Goal: Information Seeking & Learning: Learn about a topic

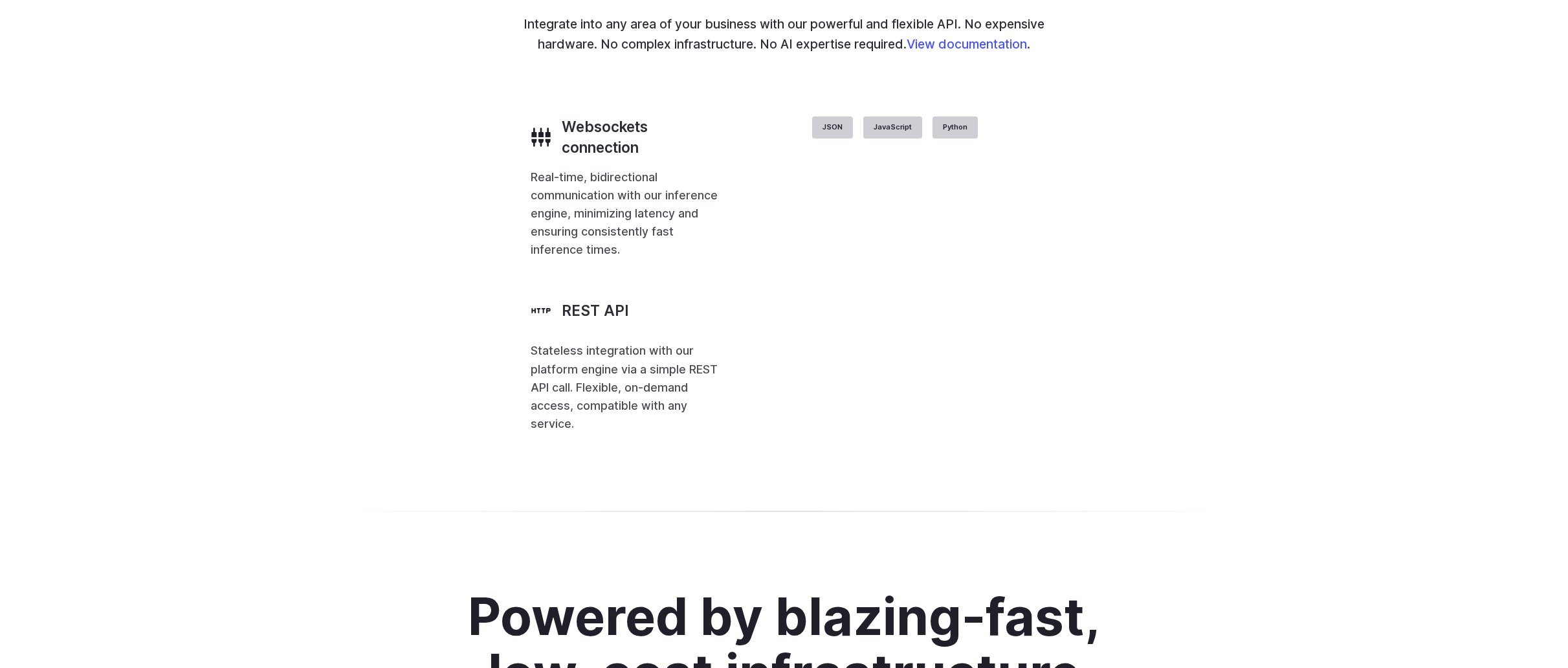
scroll to position [3278, 0]
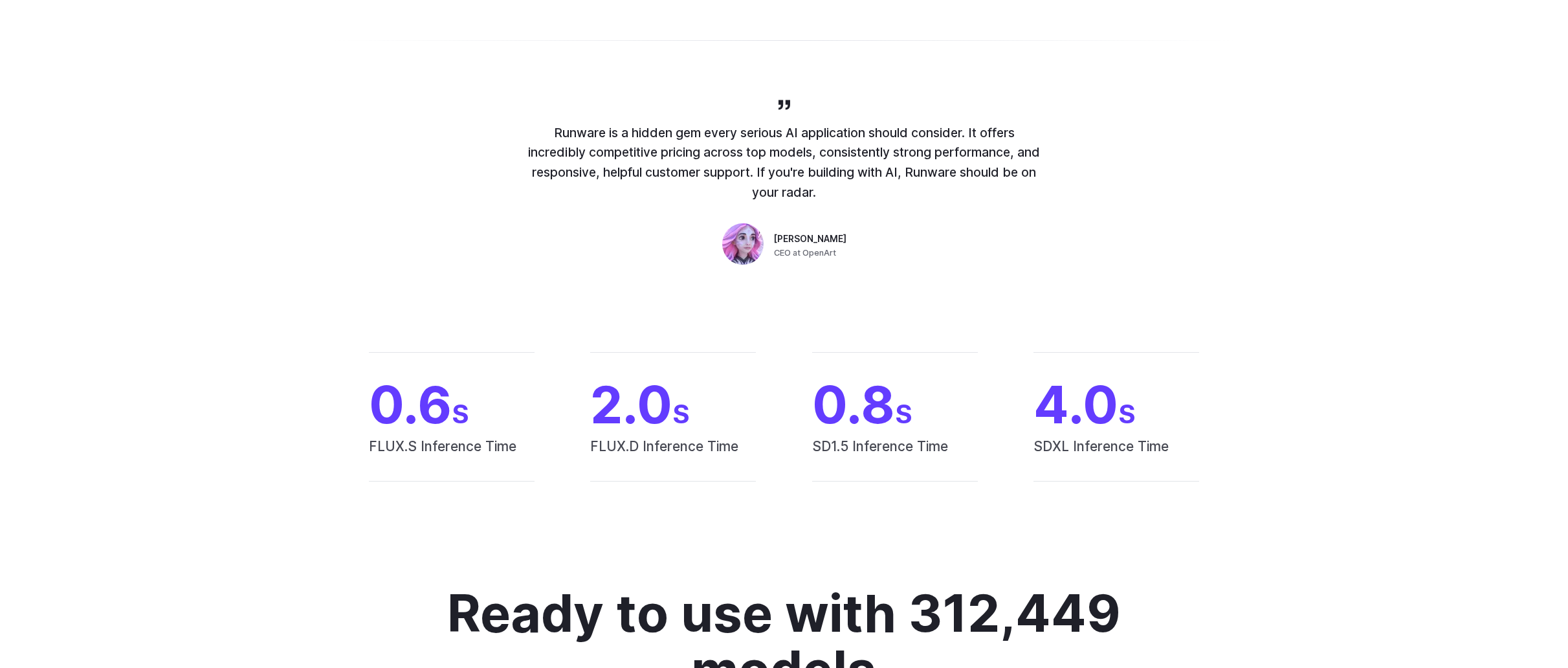
scroll to position [0, 0]
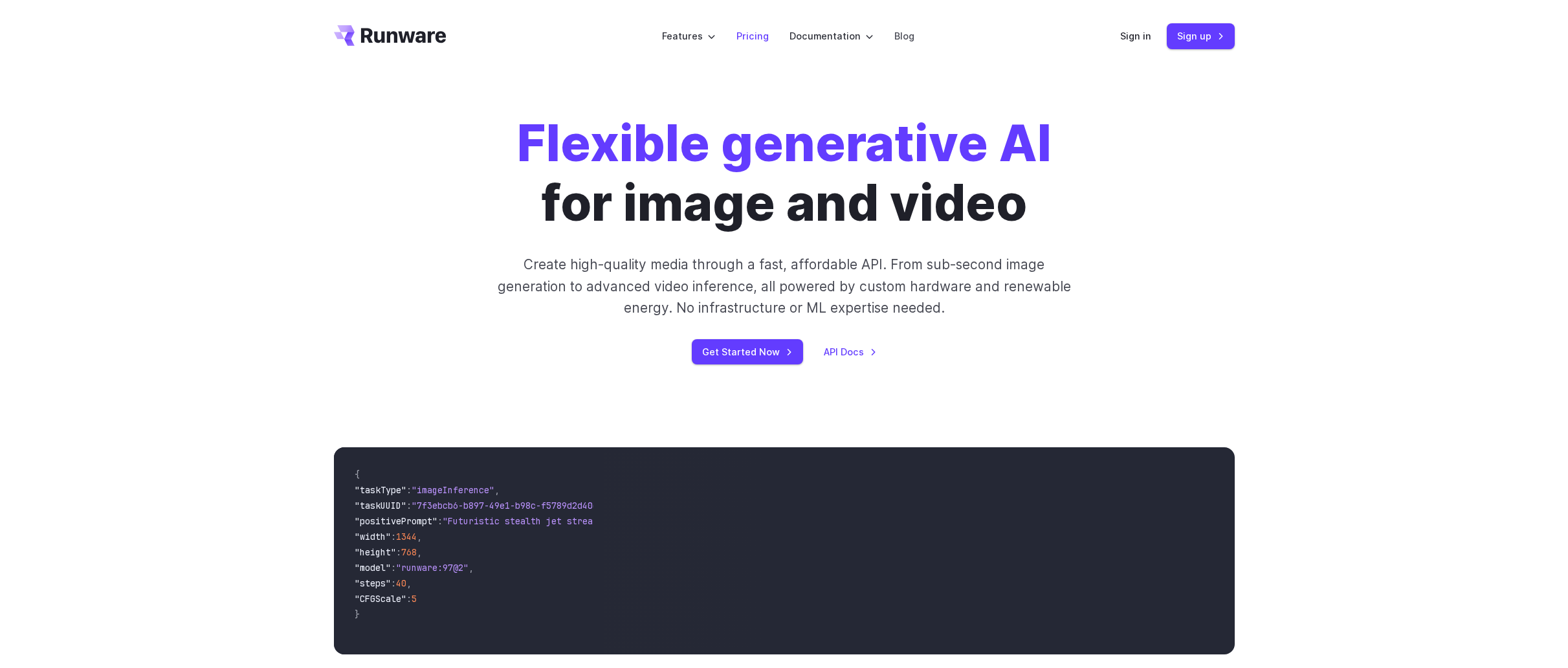
click at [744, 34] on link "Pricing" at bounding box center [752, 36] width 32 height 15
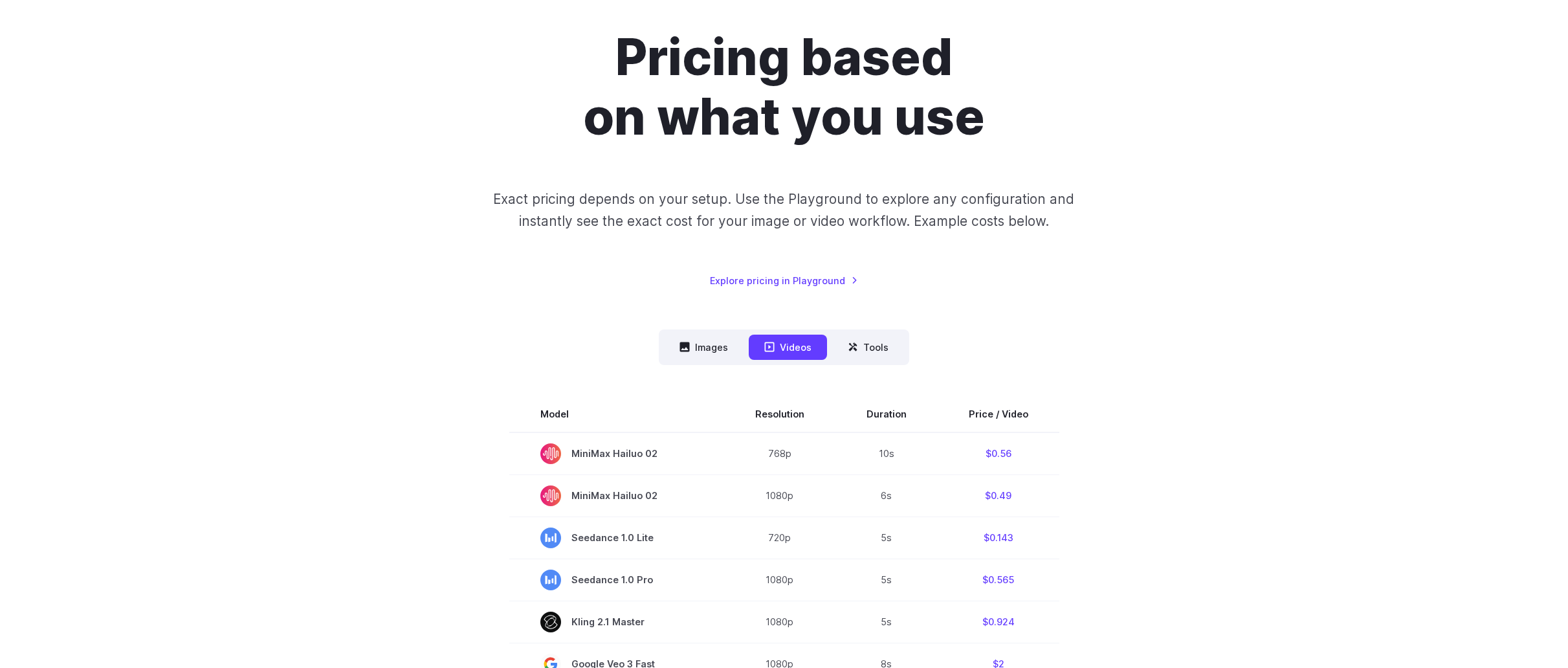
scroll to position [193, 0]
